Goal: Complete application form: Complete application form

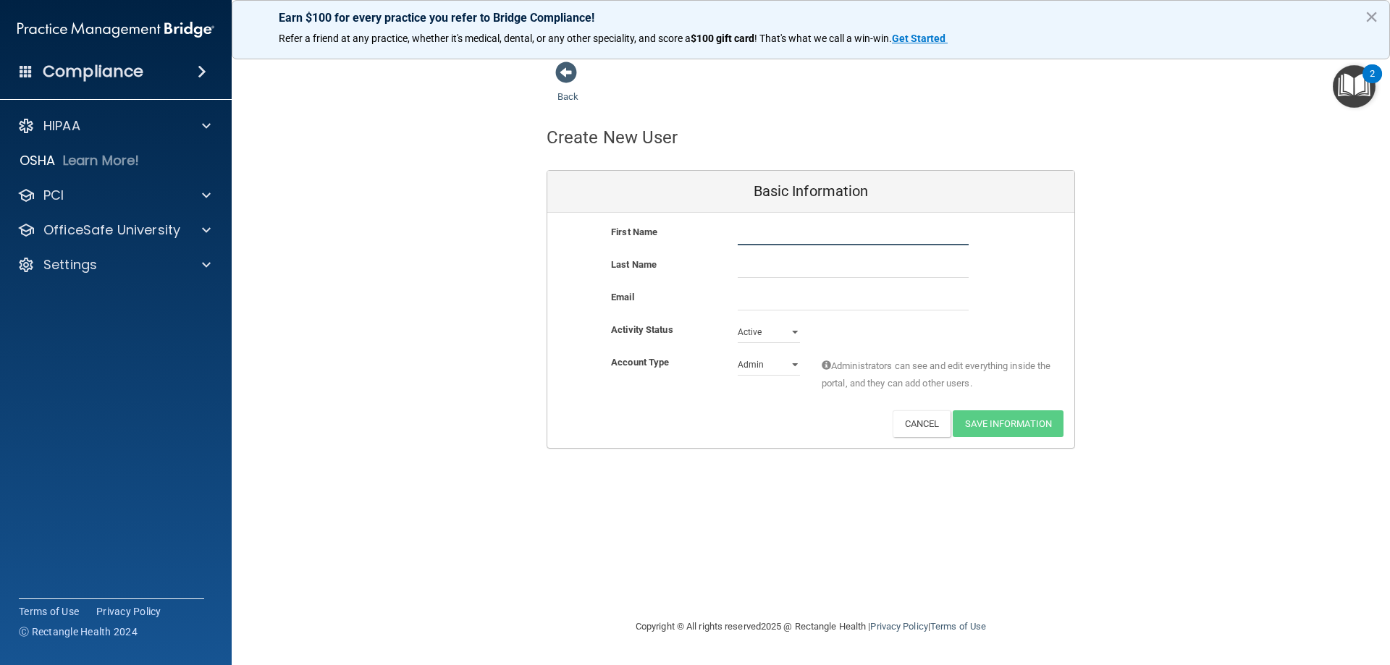
click at [788, 227] on input "text" at bounding box center [853, 235] width 231 height 22
type input "Oksana"
click at [762, 299] on input "email" at bounding box center [853, 300] width 231 height 22
paste input "[EMAIL_ADDRESS][DOMAIN_NAME]"
type input "[EMAIL_ADDRESS][DOMAIN_NAME]"
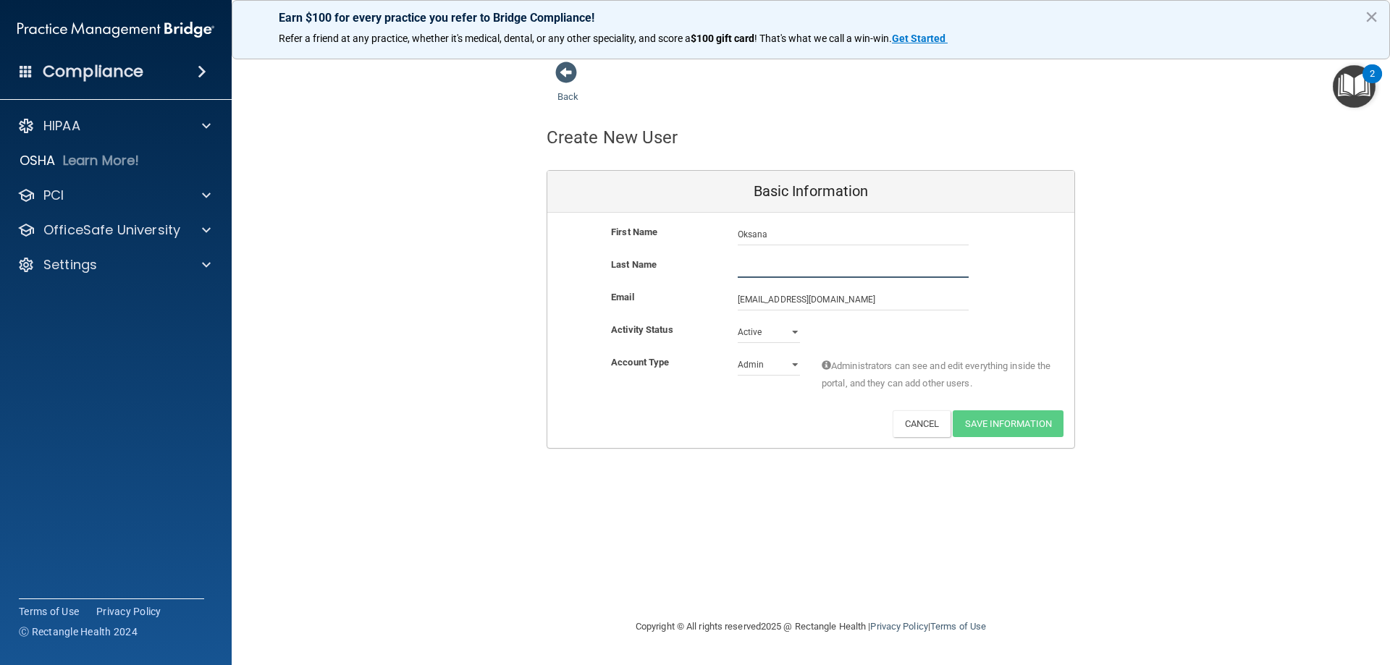
click at [770, 275] on input "text" at bounding box center [853, 267] width 231 height 22
paste input "Mykhayliv"
type input "Mykhayliv"
click at [790, 364] on select "Admin Member" at bounding box center [769, 365] width 62 height 22
select select "practice_member"
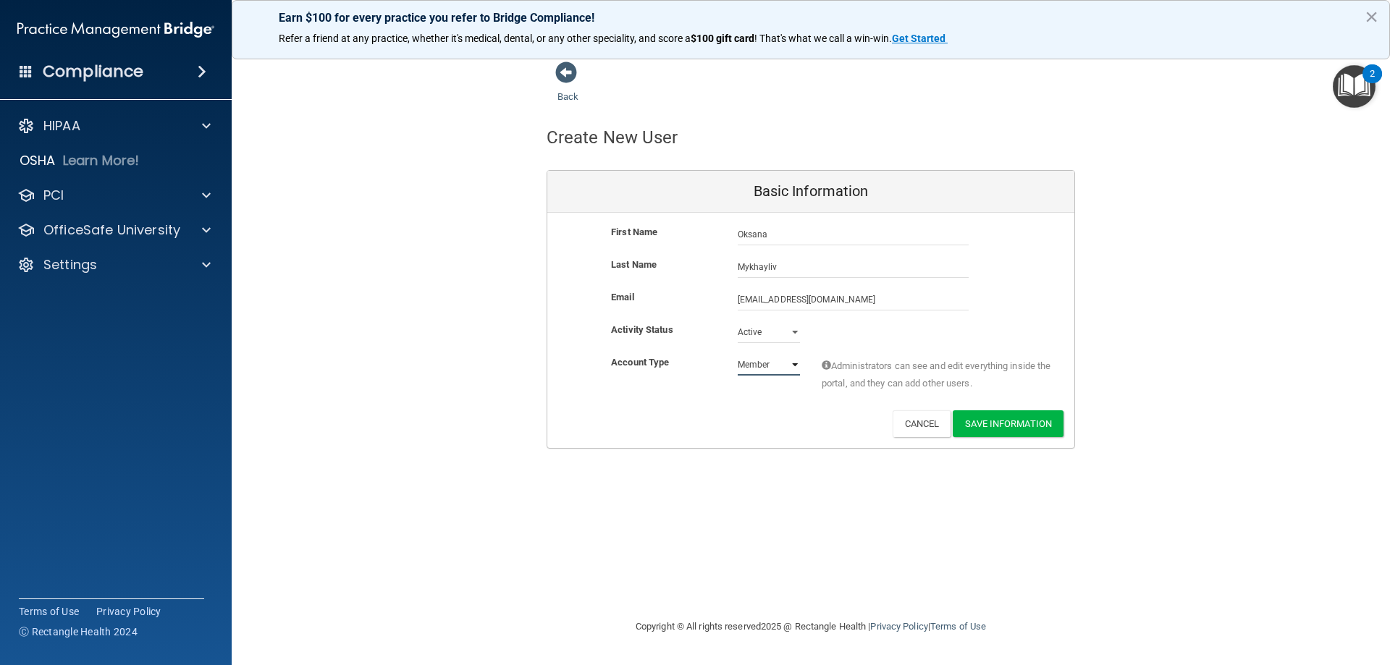
click at [738, 354] on select "Admin Member" at bounding box center [769, 365] width 62 height 22
click at [1019, 424] on button "Save Information" at bounding box center [1008, 423] width 111 height 27
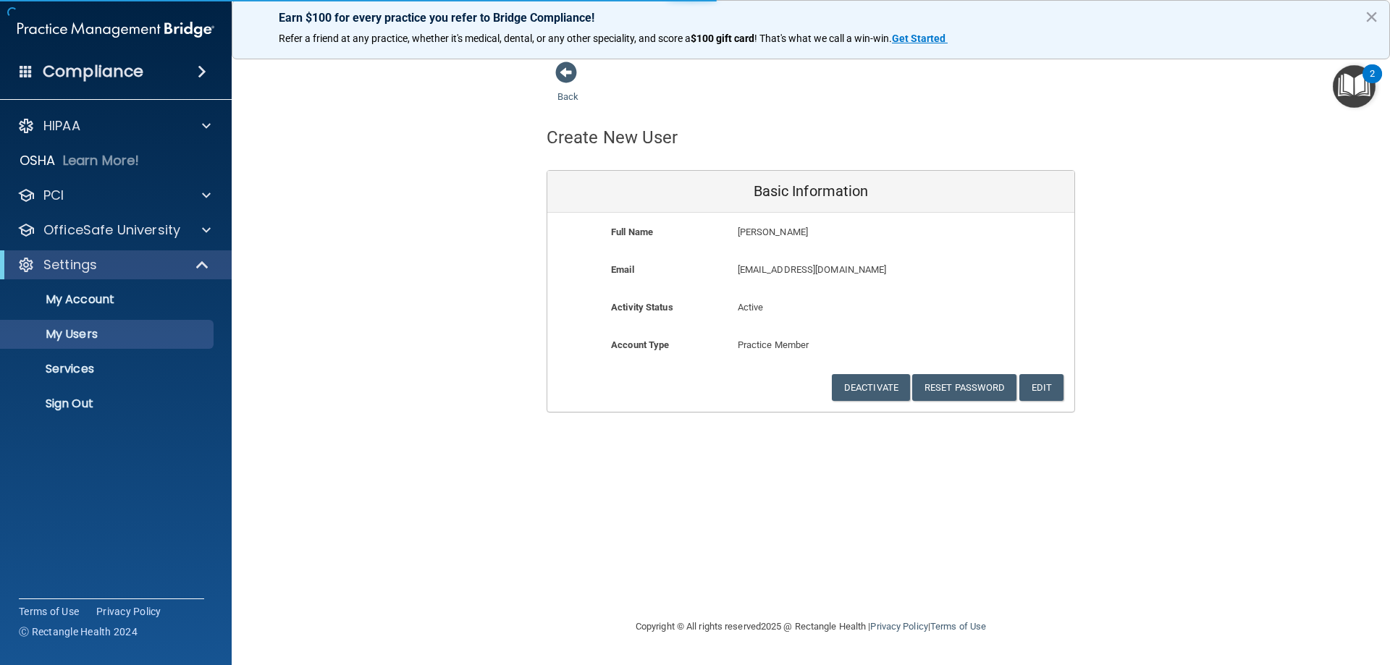
select select "20"
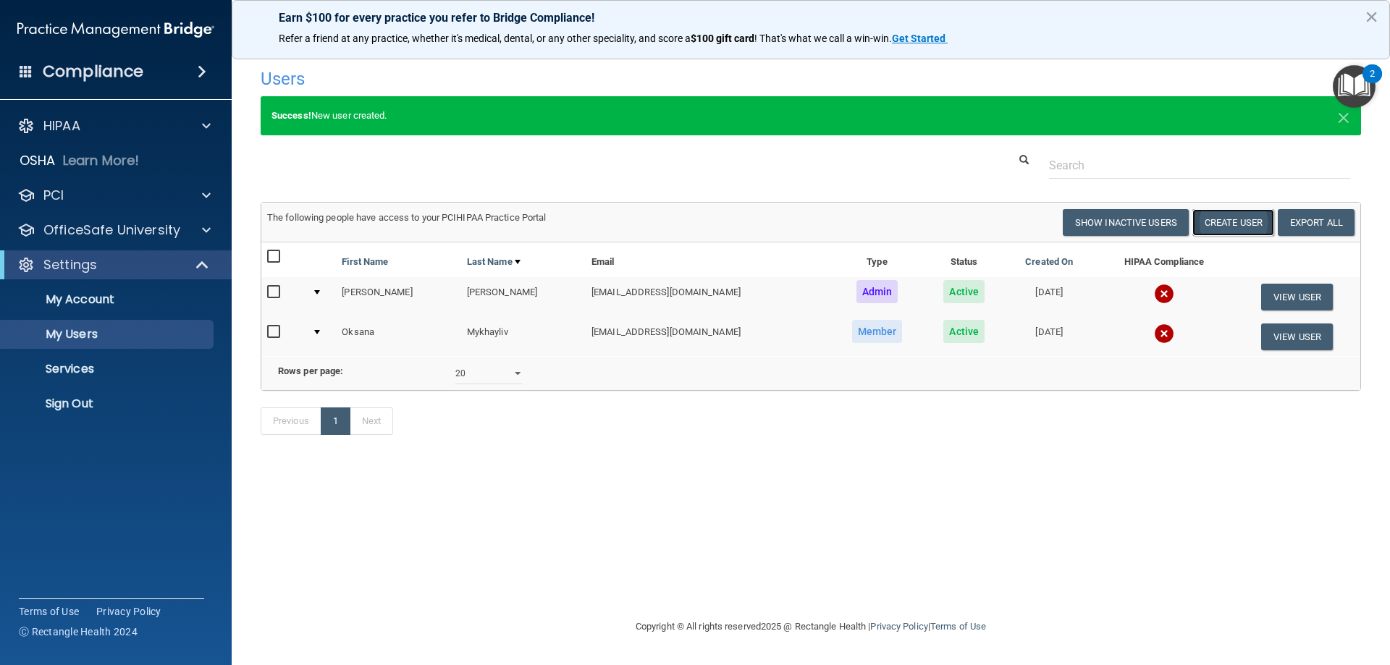
click at [1238, 219] on button "Create User" at bounding box center [1233, 222] width 82 height 27
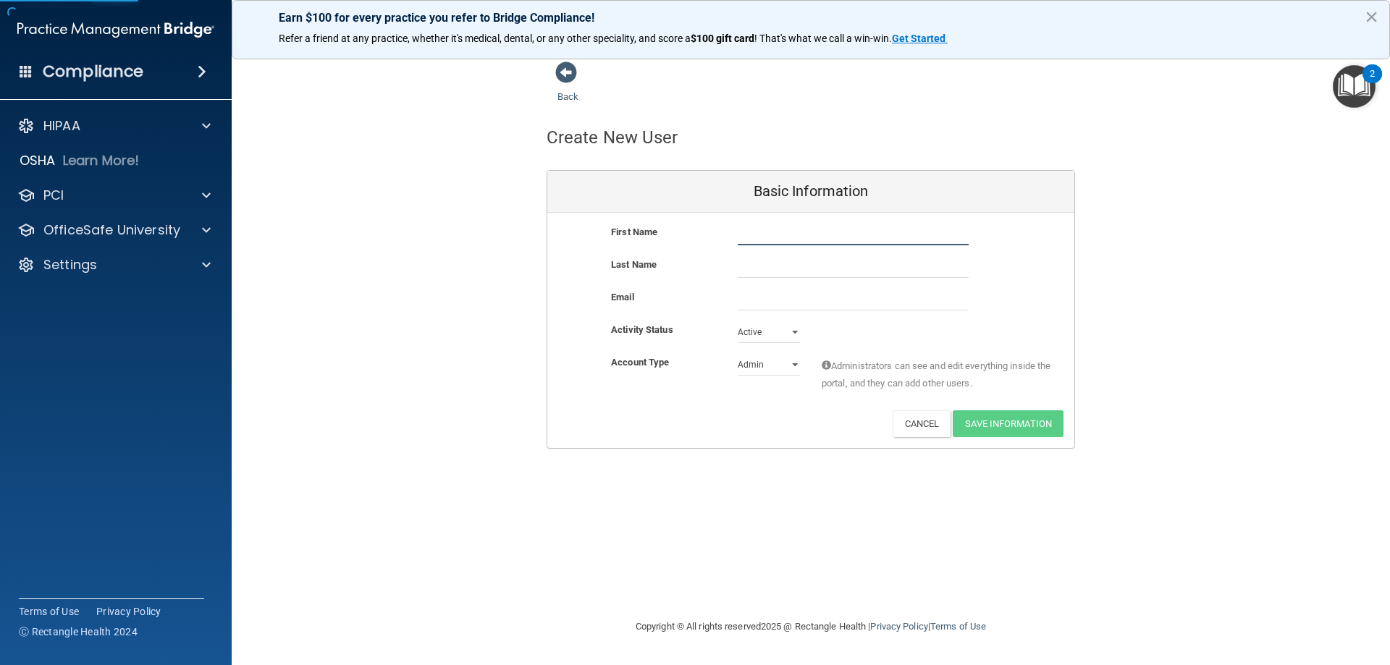
click at [770, 229] on input "text" at bounding box center [853, 235] width 231 height 22
type input "[PERSON_NAME]"
